Goal: Find specific page/section: Find specific page/section

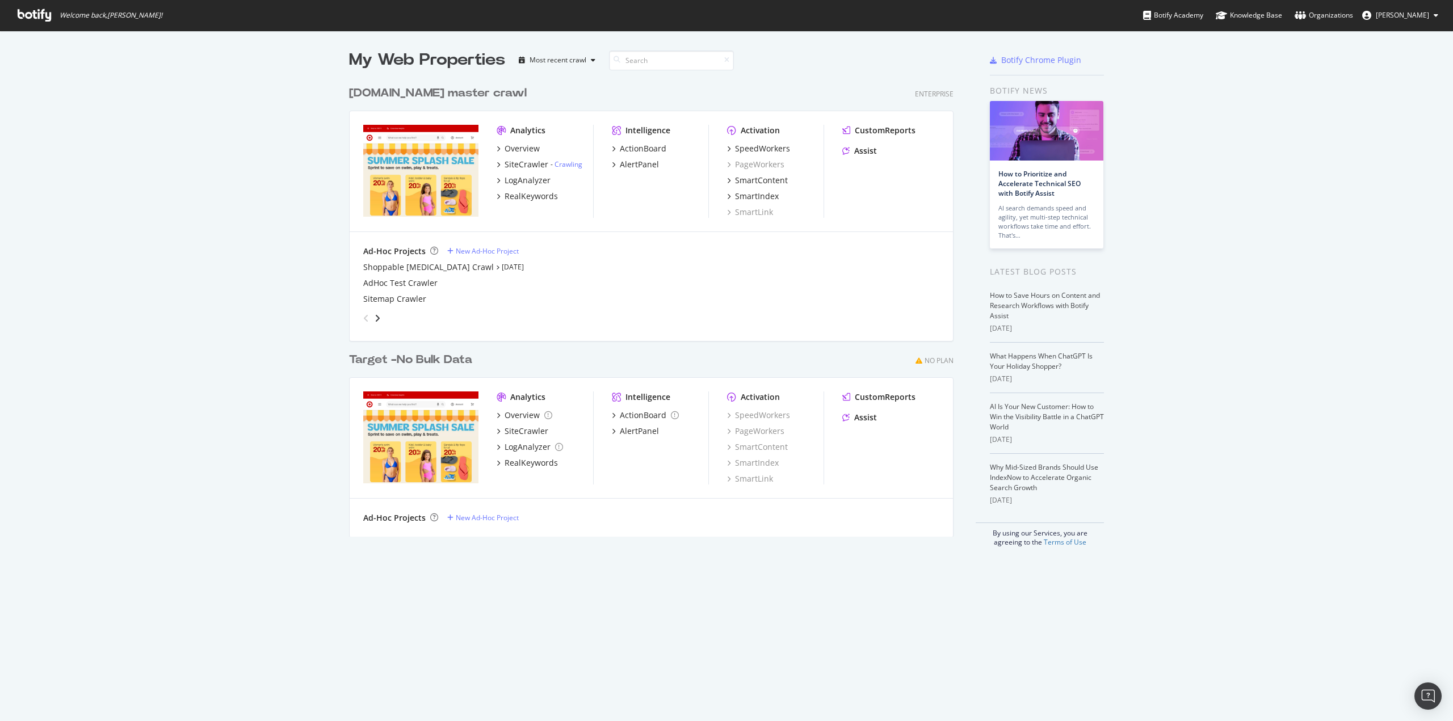
scroll to position [713, 1435]
click at [729, 198] on div "SmartIndex" at bounding box center [753, 196] width 52 height 11
